Goal: Task Accomplishment & Management: Manage account settings

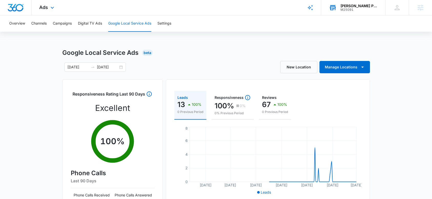
click at [358, 5] on div "[PERSON_NAME] Pest Control" at bounding box center [358, 6] width 37 height 4
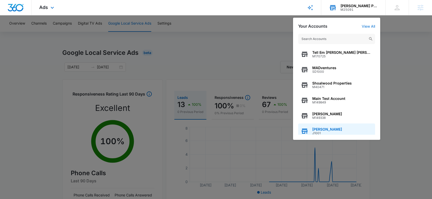
click at [322, 133] on span "J1001" at bounding box center [327, 134] width 30 height 4
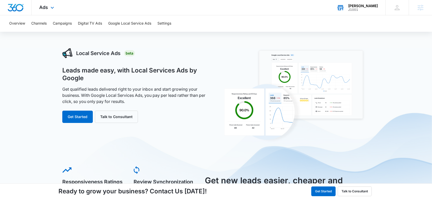
click at [48, 7] on div "Ads Apps Reputation Websites Forms CRM Email Social Shop Scheduling Payments PO…" at bounding box center [48, 7] width 32 height 15
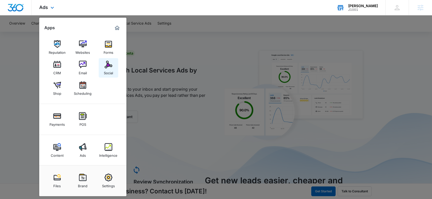
click at [108, 65] on img at bounding box center [109, 65] width 8 height 8
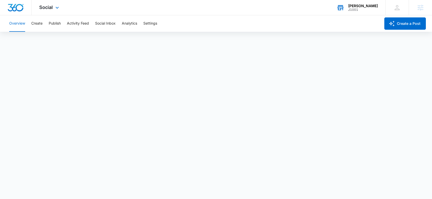
click at [53, 10] on div "Social Apps Reputation Websites Forms CRM Email Social Shop Scheduling Payments…" at bounding box center [50, 7] width 36 height 15
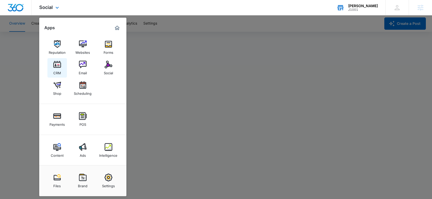
click at [63, 72] on link "CRM" at bounding box center [56, 67] width 19 height 19
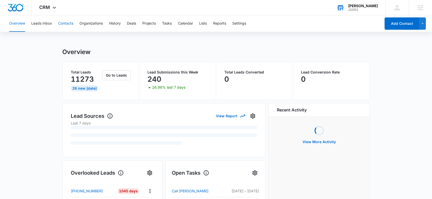
click at [64, 21] on button "Contacts" at bounding box center [65, 23] width 15 height 16
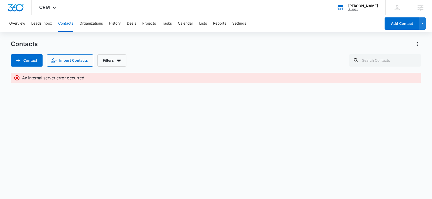
click at [364, 4] on div "[PERSON_NAME]" at bounding box center [363, 6] width 30 height 4
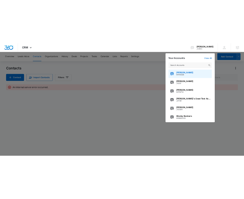
scroll to position [63, 0]
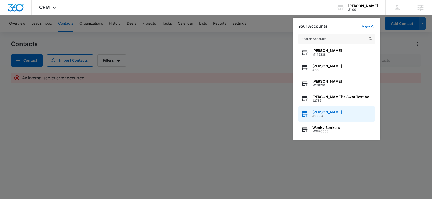
click at [326, 112] on span "[PERSON_NAME]" at bounding box center [327, 112] width 30 height 4
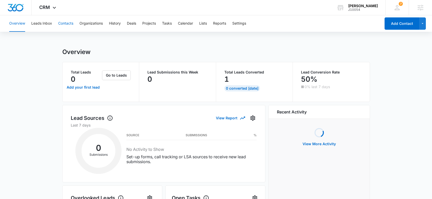
click at [63, 24] on button "Contacts" at bounding box center [65, 23] width 15 height 16
